Goal: Check status: Check status

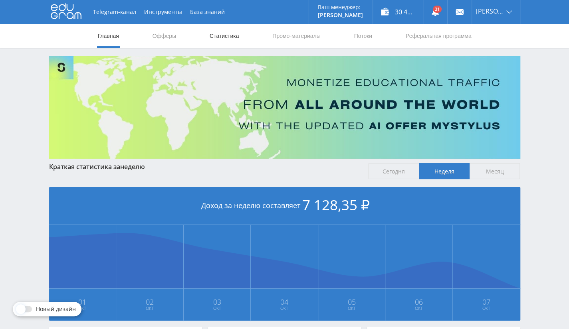
click at [230, 34] on link "Статистика" at bounding box center [224, 36] width 31 height 24
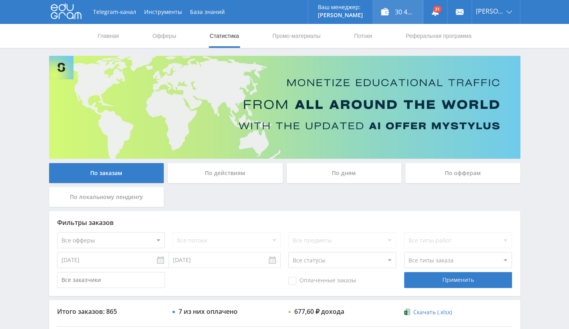
click at [409, 12] on div "30 401,60 ₽" at bounding box center [398, 12] width 50 height 24
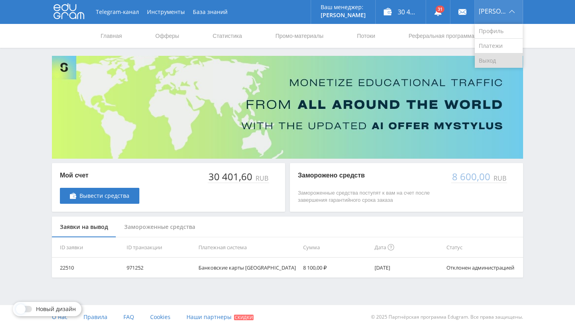
click at [497, 57] on link "Выход" at bounding box center [499, 60] width 48 height 14
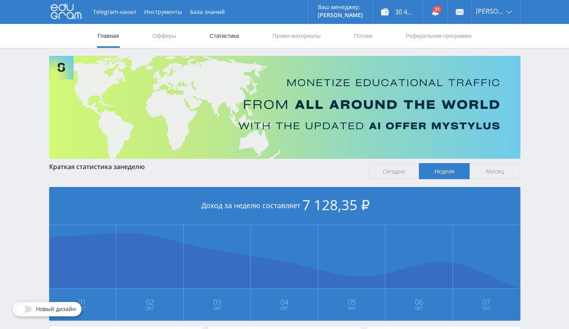
click at [233, 40] on link "Статистика" at bounding box center [224, 36] width 31 height 24
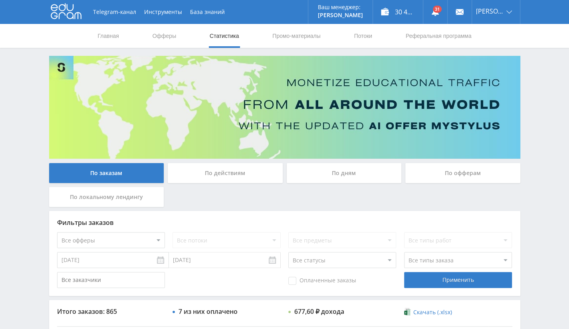
click at [475, 176] on div "По офферам" at bounding box center [462, 173] width 115 height 20
click at [0, 0] on input "По офферам" at bounding box center [0, 0] width 0 height 0
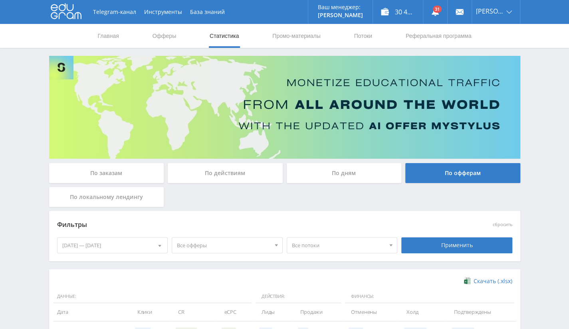
click at [155, 245] on div at bounding box center [159, 245] width 15 height 15
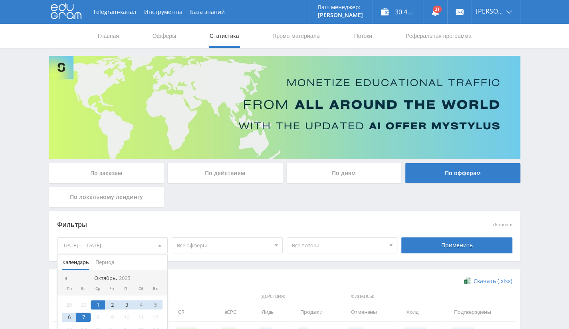
scroll to position [121, 0]
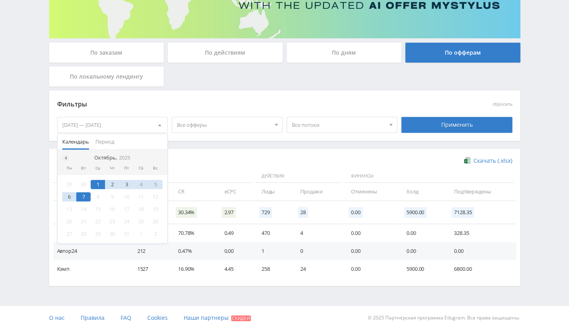
click at [65, 158] on span at bounding box center [65, 158] width 4 height 4
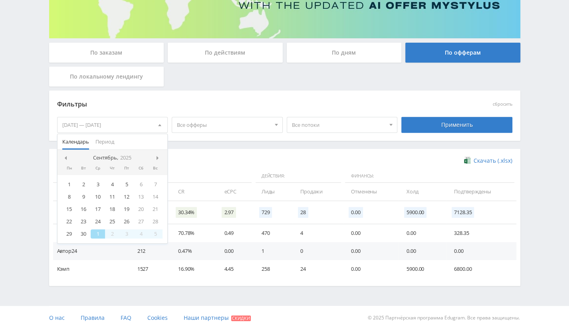
click at [65, 158] on span at bounding box center [65, 158] width 4 height 4
click at [113, 220] on div "24" at bounding box center [112, 221] width 14 height 9
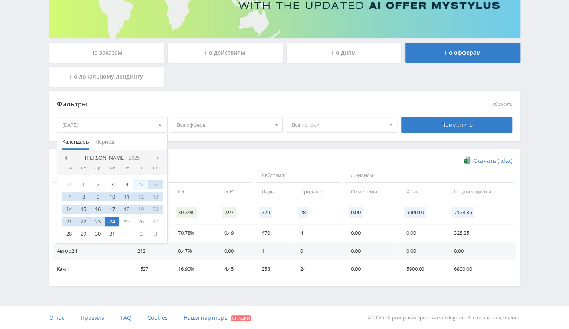
click at [155, 153] on nav "Июль, 2025" at bounding box center [112, 158] width 110 height 16
click at [157, 157] on span at bounding box center [158, 158] width 4 height 4
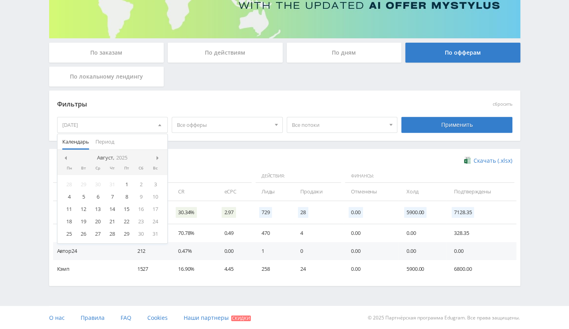
click at [157, 157] on span at bounding box center [158, 158] width 4 height 4
click at [69, 197] on div "6" at bounding box center [69, 196] width 14 height 9
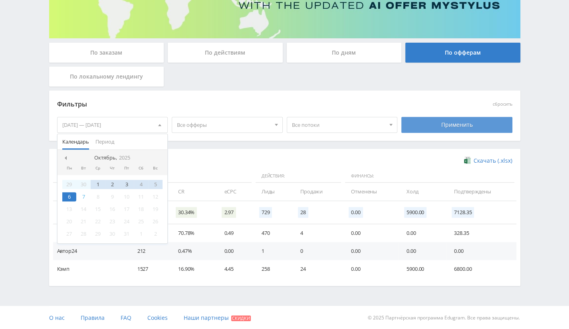
click at [466, 123] on div "Применить" at bounding box center [456, 125] width 111 height 16
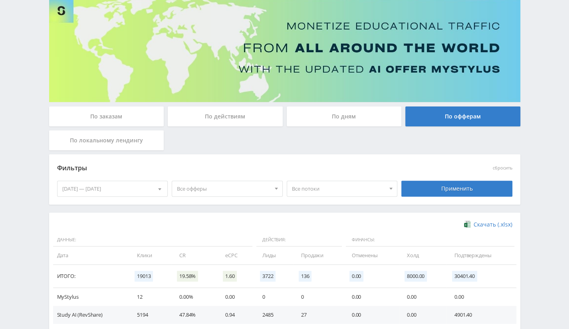
scroll to position [138, 0]
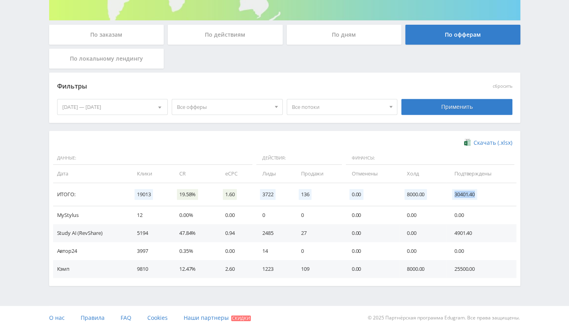
drag, startPoint x: 453, startPoint y: 194, endPoint x: 504, endPoint y: 205, distance: 52.3
click at [504, 205] on td "30401.40" at bounding box center [481, 194] width 70 height 23
click at [437, 194] on td "8000.00" at bounding box center [422, 194] width 47 height 23
drag, startPoint x: 453, startPoint y: 195, endPoint x: 467, endPoint y: 195, distance: 14.8
click at [467, 195] on span "30401.40" at bounding box center [464, 194] width 25 height 11
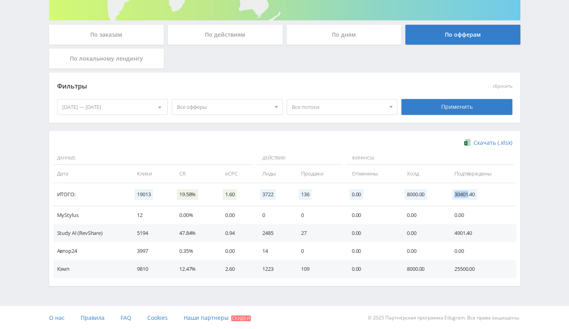
copy span "30401"
click at [460, 195] on span "30401.40" at bounding box center [464, 194] width 25 height 11
copy span "30401"
drag, startPoint x: 453, startPoint y: 193, endPoint x: 468, endPoint y: 194, distance: 14.8
click at [468, 194] on span "30401.40" at bounding box center [464, 194] width 25 height 11
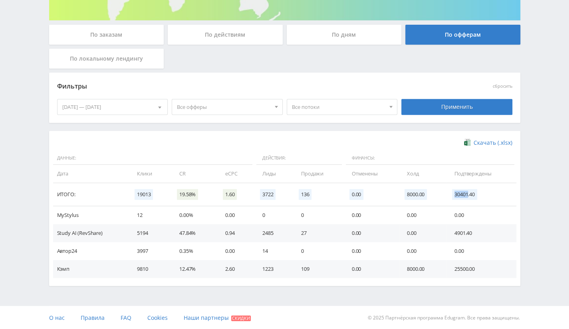
scroll to position [0, 0]
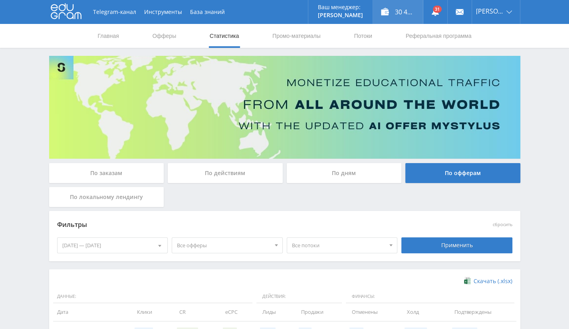
click at [416, 11] on div "30 401,60 ₽" at bounding box center [398, 12] width 50 height 24
